Goal: Navigation & Orientation: Find specific page/section

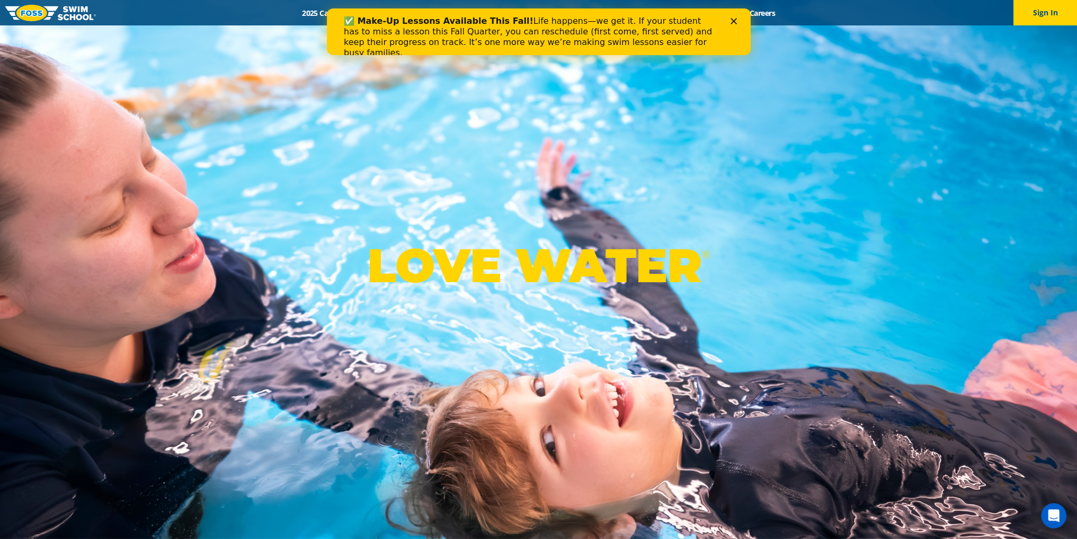
click at [739, 15] on div "✅ Make-Up Lessons Available This Fall! Life happens—we get it. If your student …" at bounding box center [538, 37] width 424 height 49
click at [736, 19] on polygon "Close" at bounding box center [733, 21] width 6 height 6
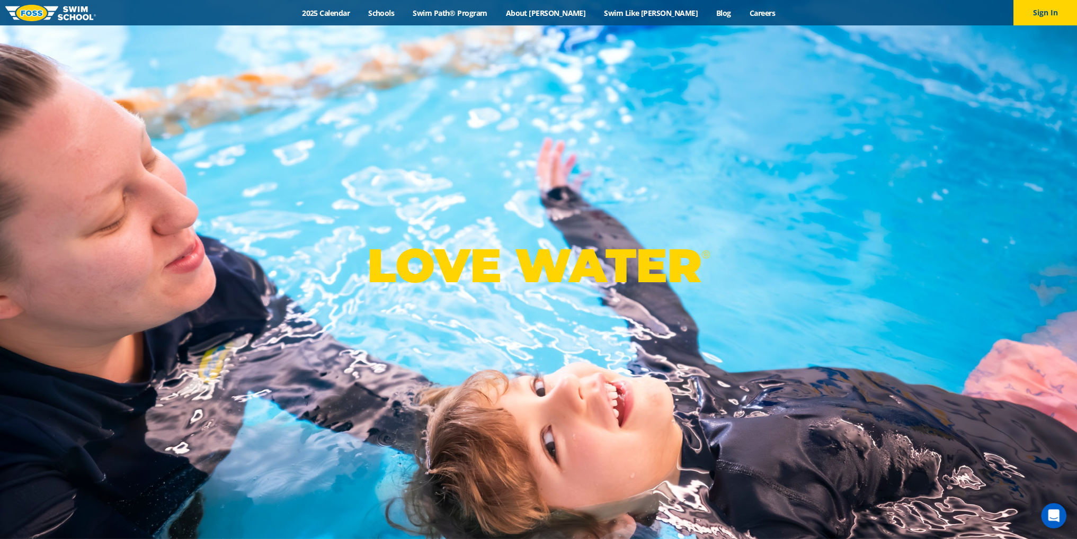
click at [557, 12] on link "About [PERSON_NAME]" at bounding box center [546, 13] width 99 height 10
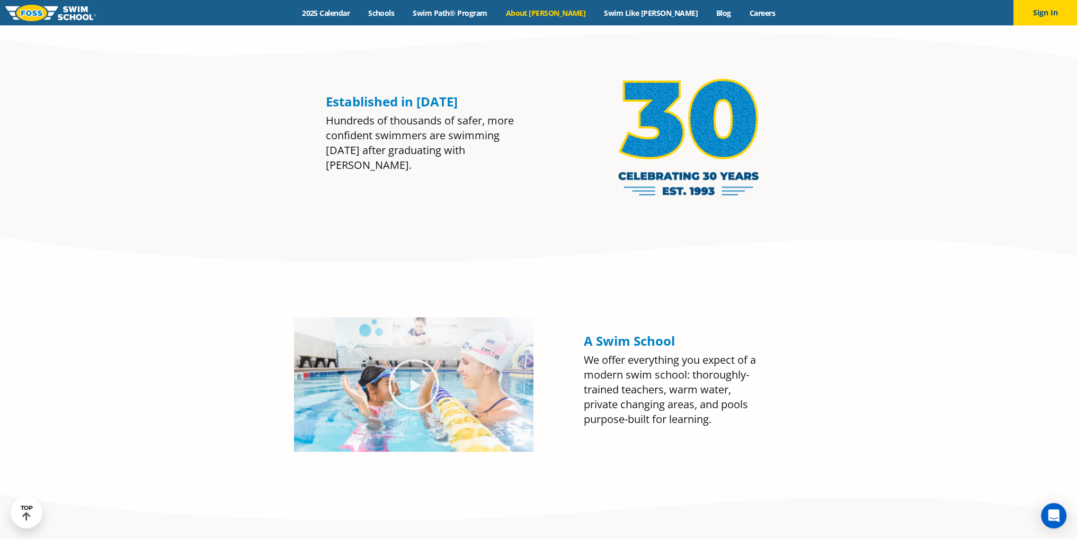
scroll to position [1007, 0]
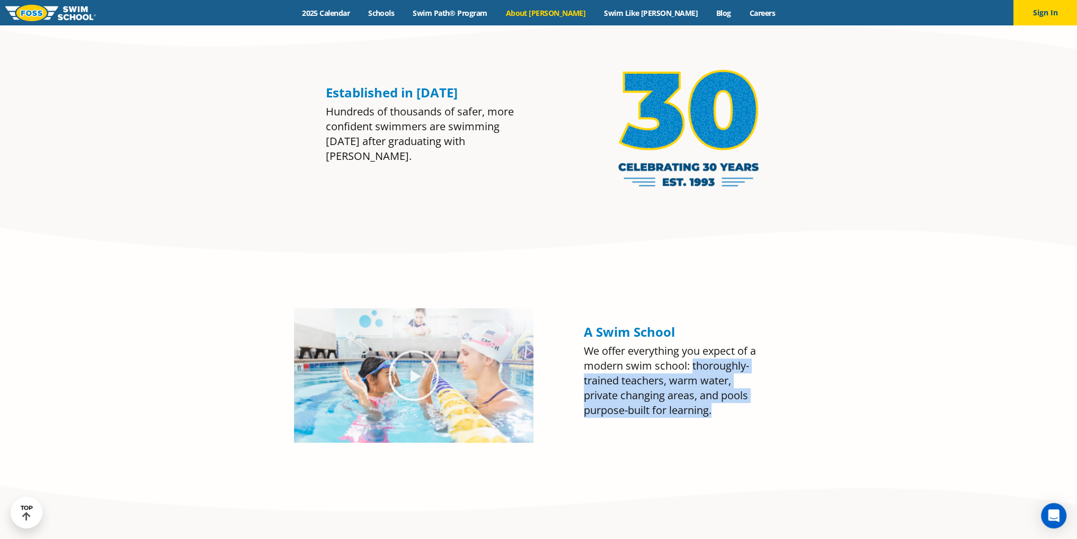
drag, startPoint x: 714, startPoint y: 411, endPoint x: 693, endPoint y: 369, distance: 46.9
click at [693, 369] on p "We offer everything you expect of a modern swim school: thoroughly-trained teac…" at bounding box center [674, 381] width 180 height 74
copy p "thoroughly-trained teachers, warm water, private changing areas, and pools purp…"
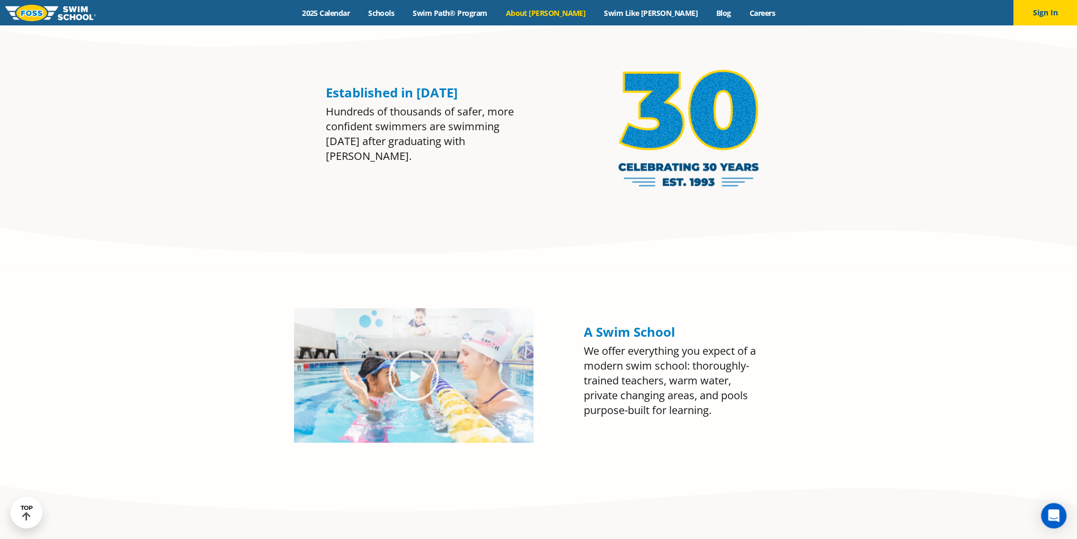
click at [854, 302] on section "A Swim School We offer everything you expect of a modern swim school: thoroughl…" at bounding box center [538, 395] width 1077 height 258
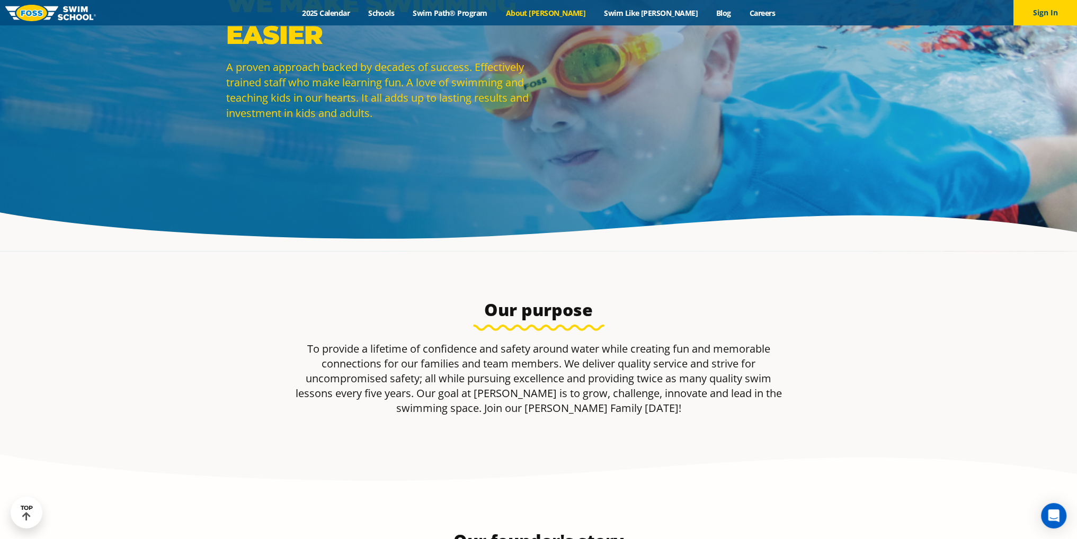
scroll to position [53, 0]
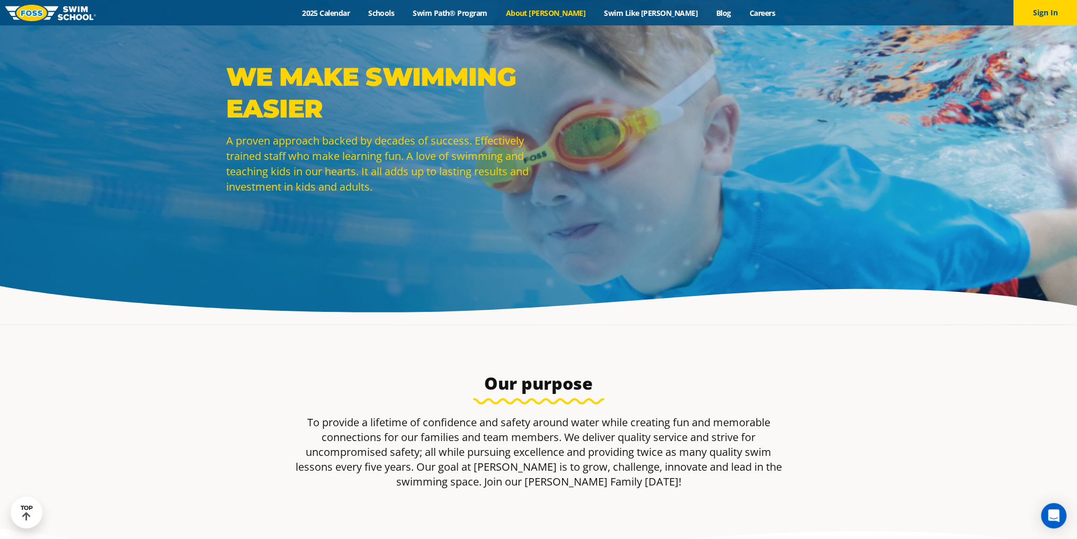
click at [404, 12] on link "Schools" at bounding box center [381, 13] width 45 height 10
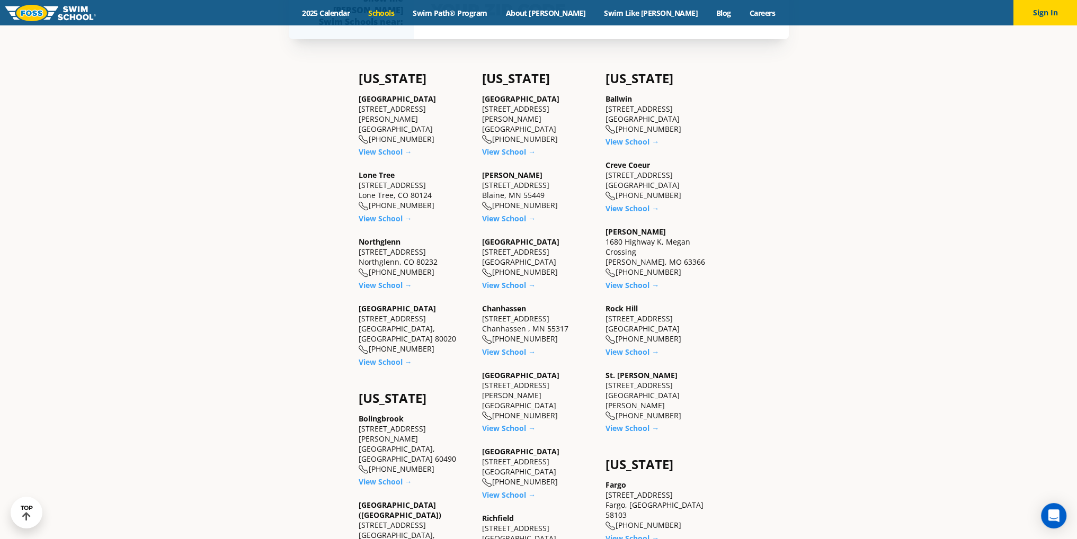
scroll to position [424, 0]
